Goal: Communication & Community: Participate in discussion

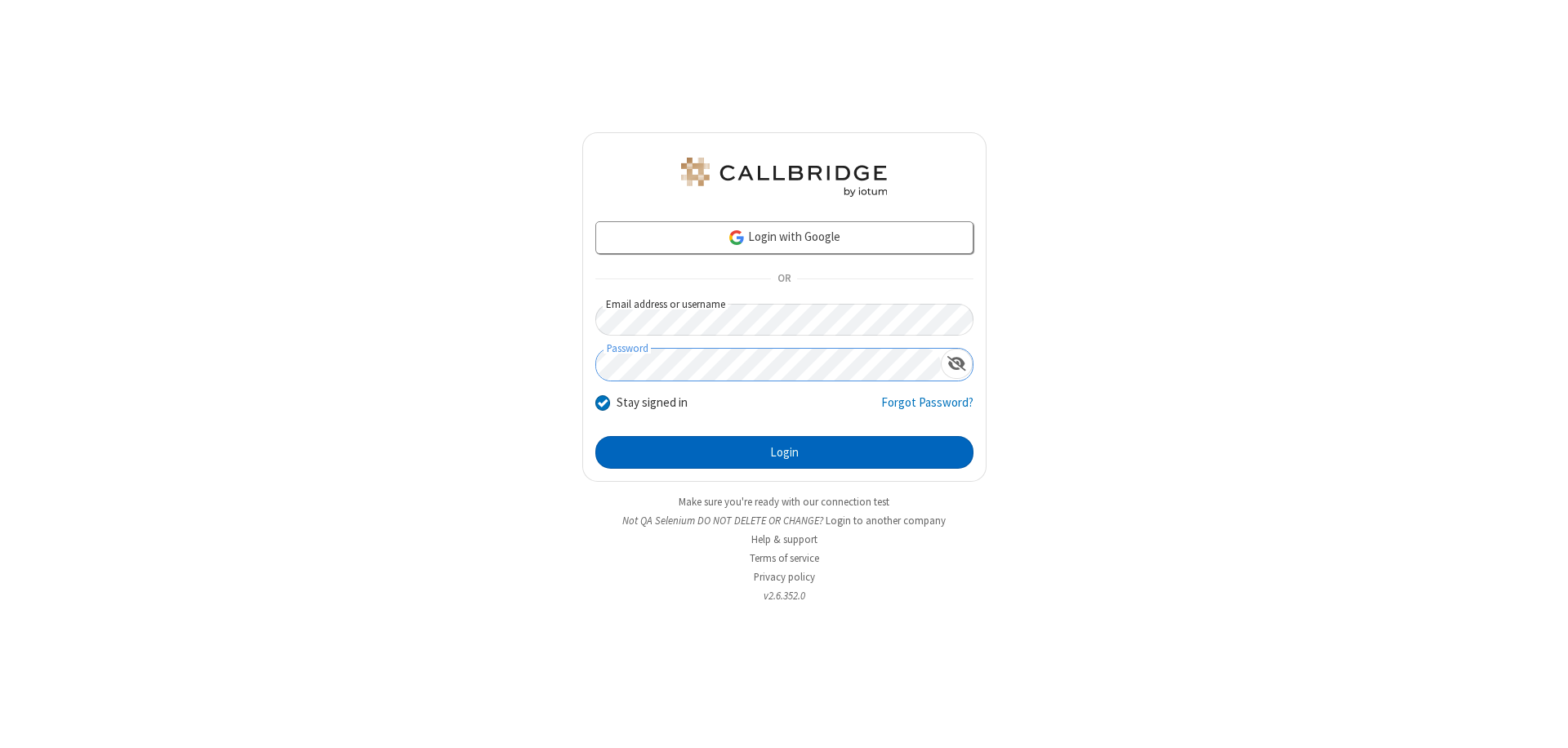
click at [784, 453] on button "Login" at bounding box center [784, 452] width 378 height 33
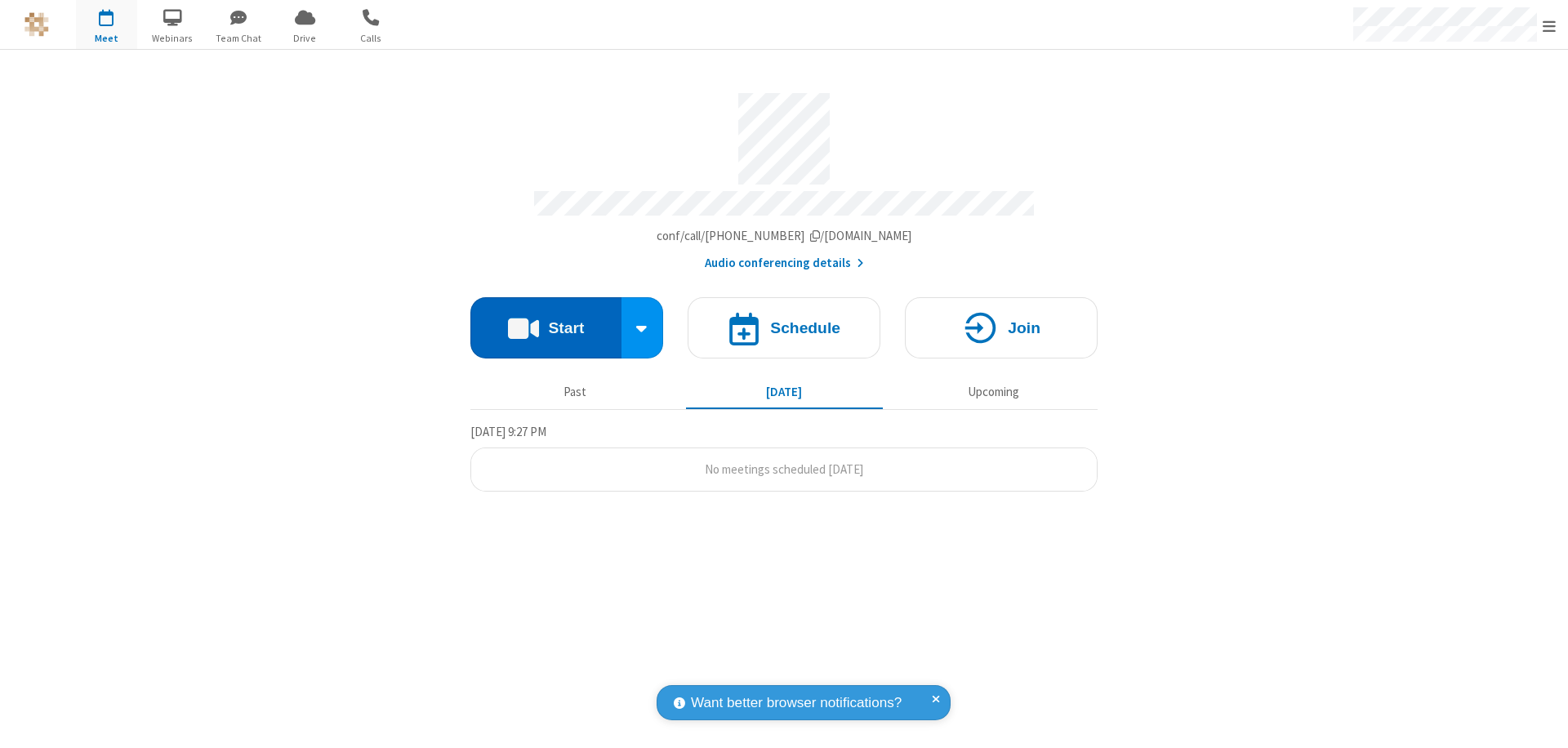
click at [546, 320] on button "Start" at bounding box center [546, 328] width 151 height 62
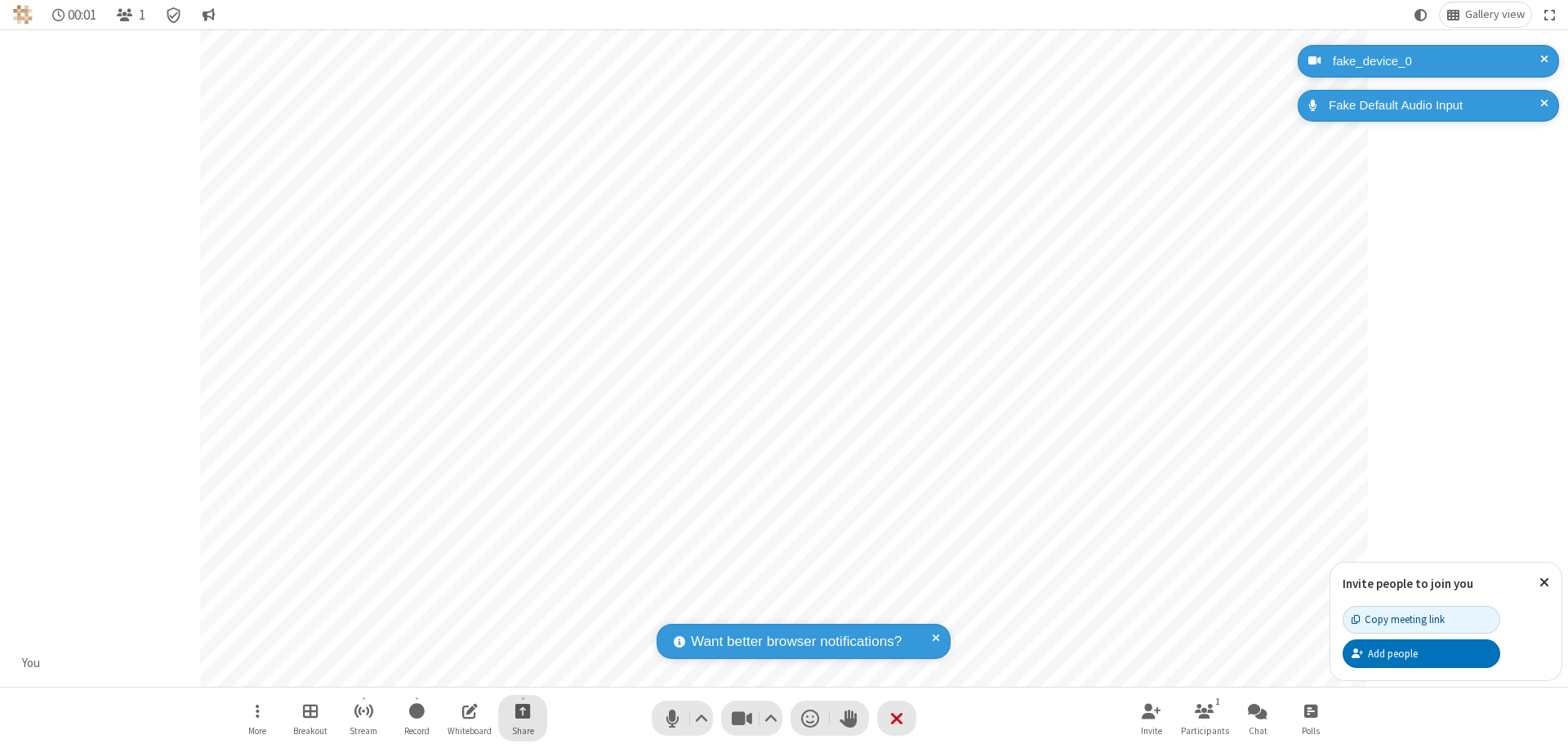
click at [523, 710] on span "Start sharing" at bounding box center [523, 710] width 16 height 20
click at [456, 672] on span "Share my screen" at bounding box center [456, 672] width 18 height 14
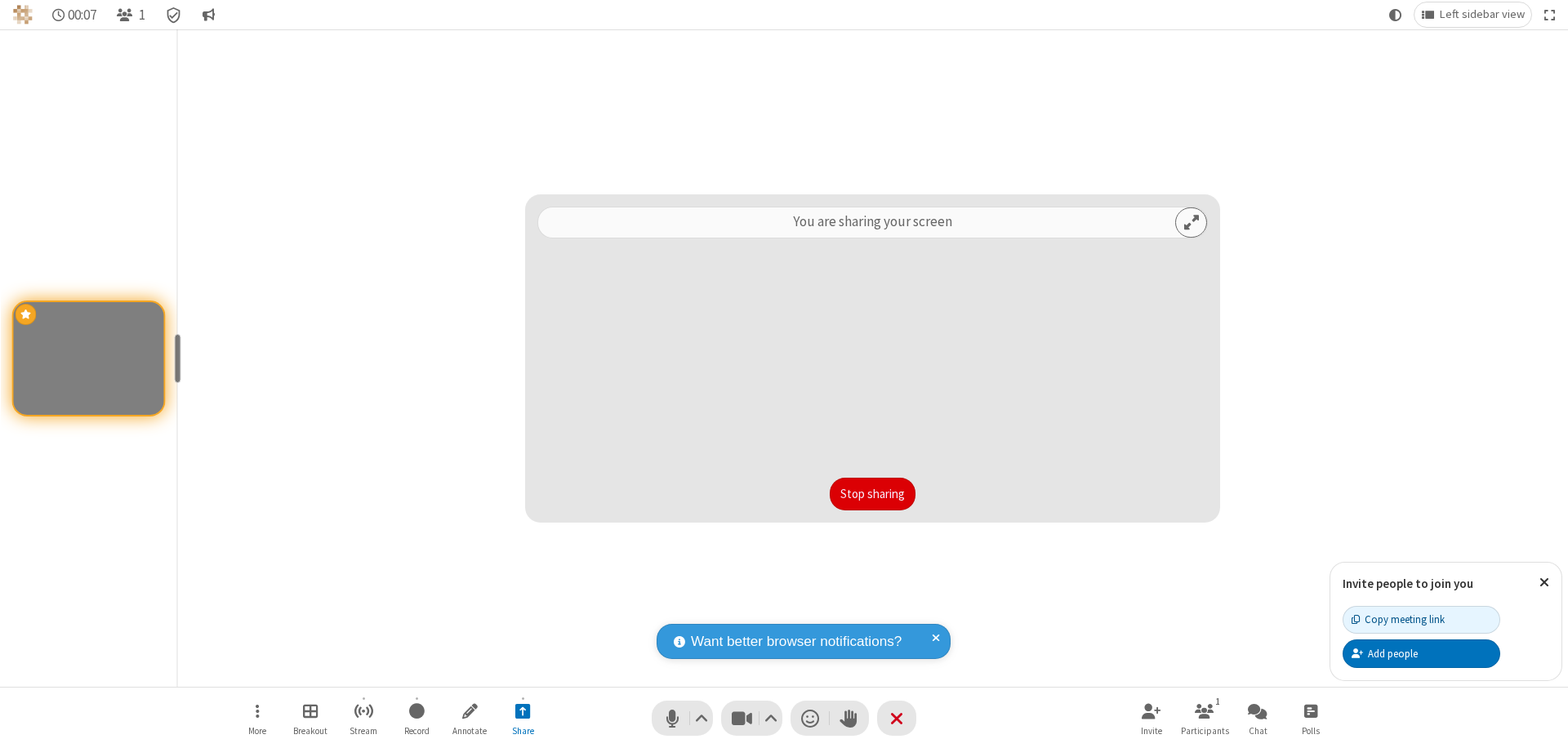
click at [872, 494] on button "Stop sharing" at bounding box center [873, 493] width 86 height 33
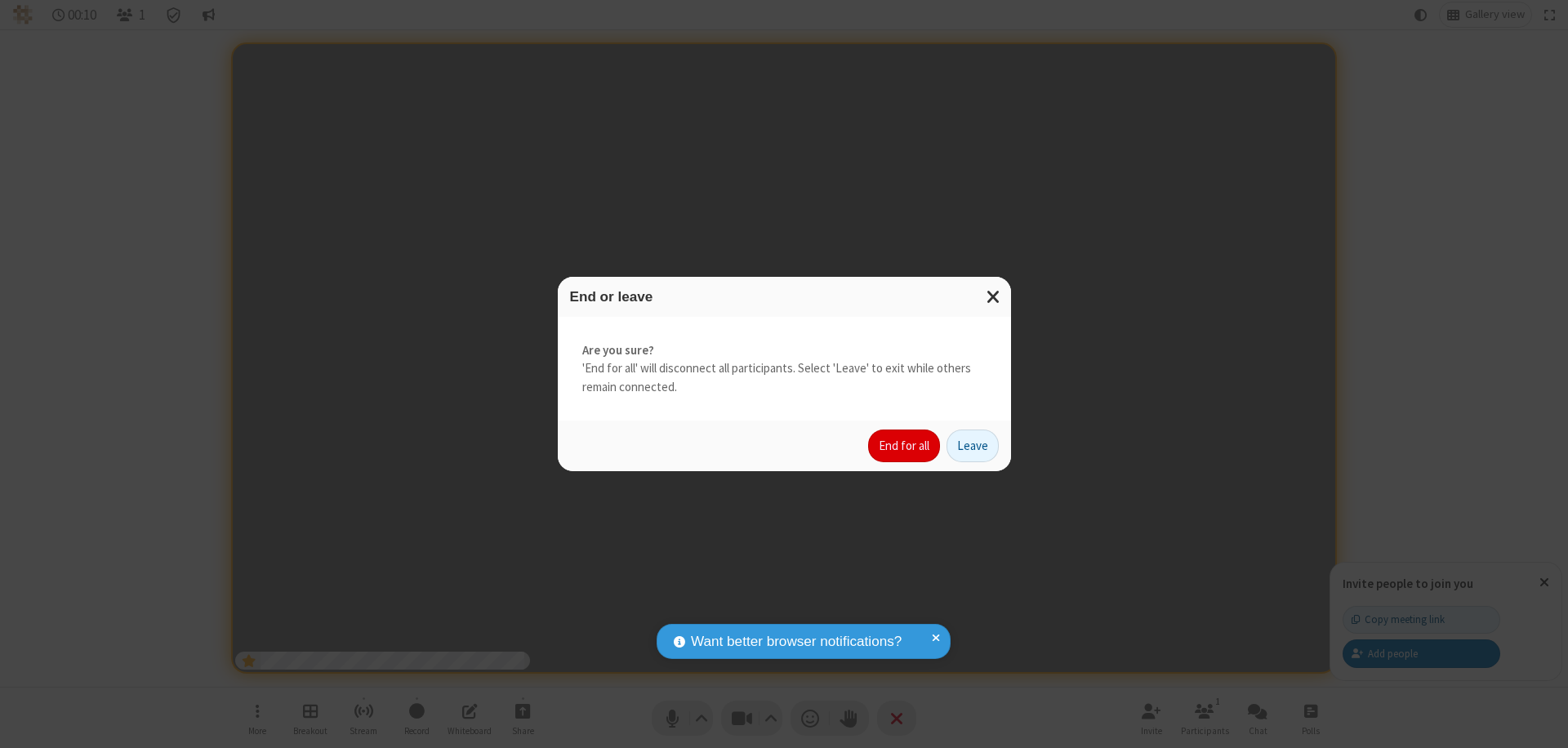
click at [904, 446] on button "End for all" at bounding box center [904, 446] width 72 height 33
